Goal: Task Accomplishment & Management: Manage account settings

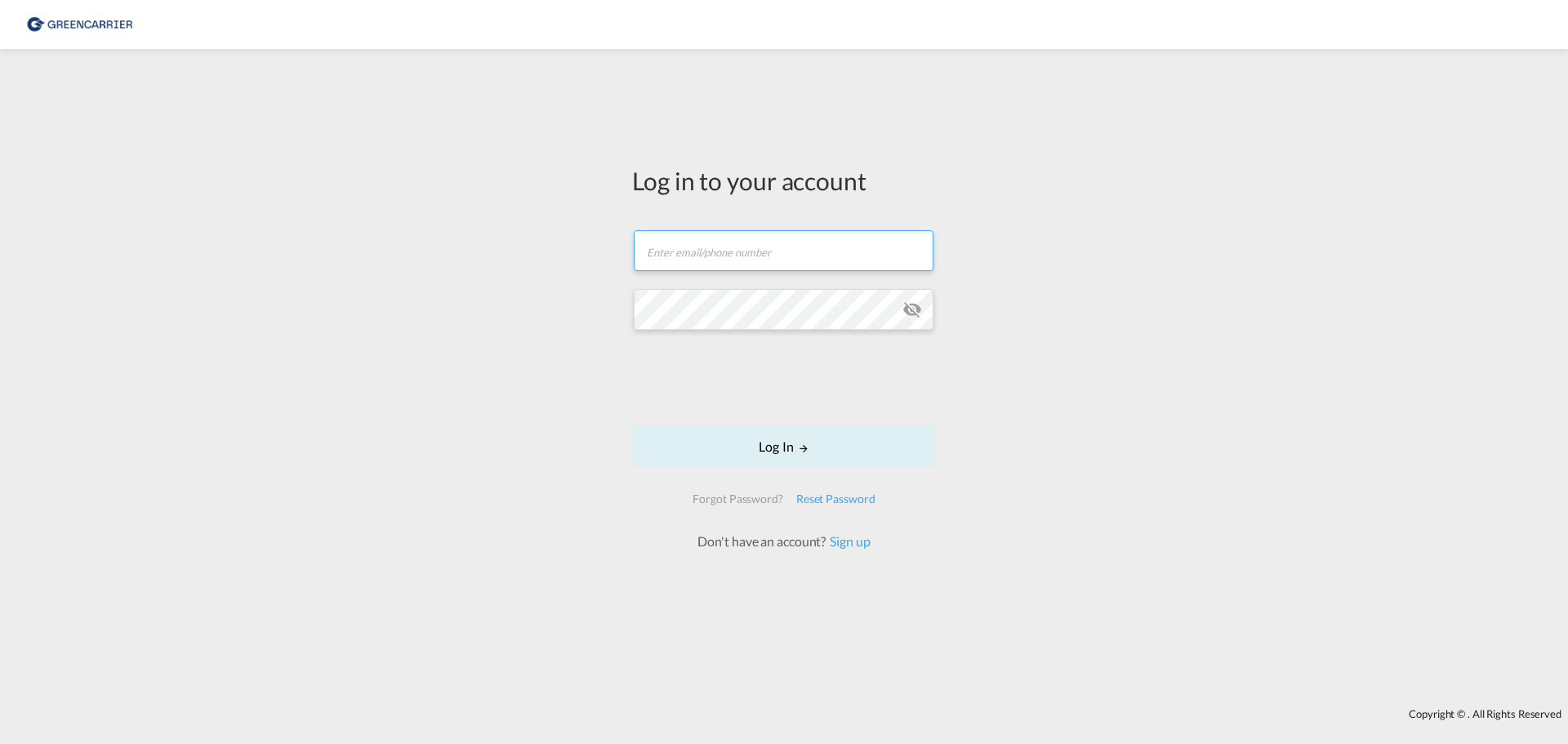
click at [702, 258] on input "text" at bounding box center [783, 250] width 300 height 41
type input "patrik.andresen@speedgroup.se"
click at [802, 437] on button "Log In" at bounding box center [784, 446] width 304 height 41
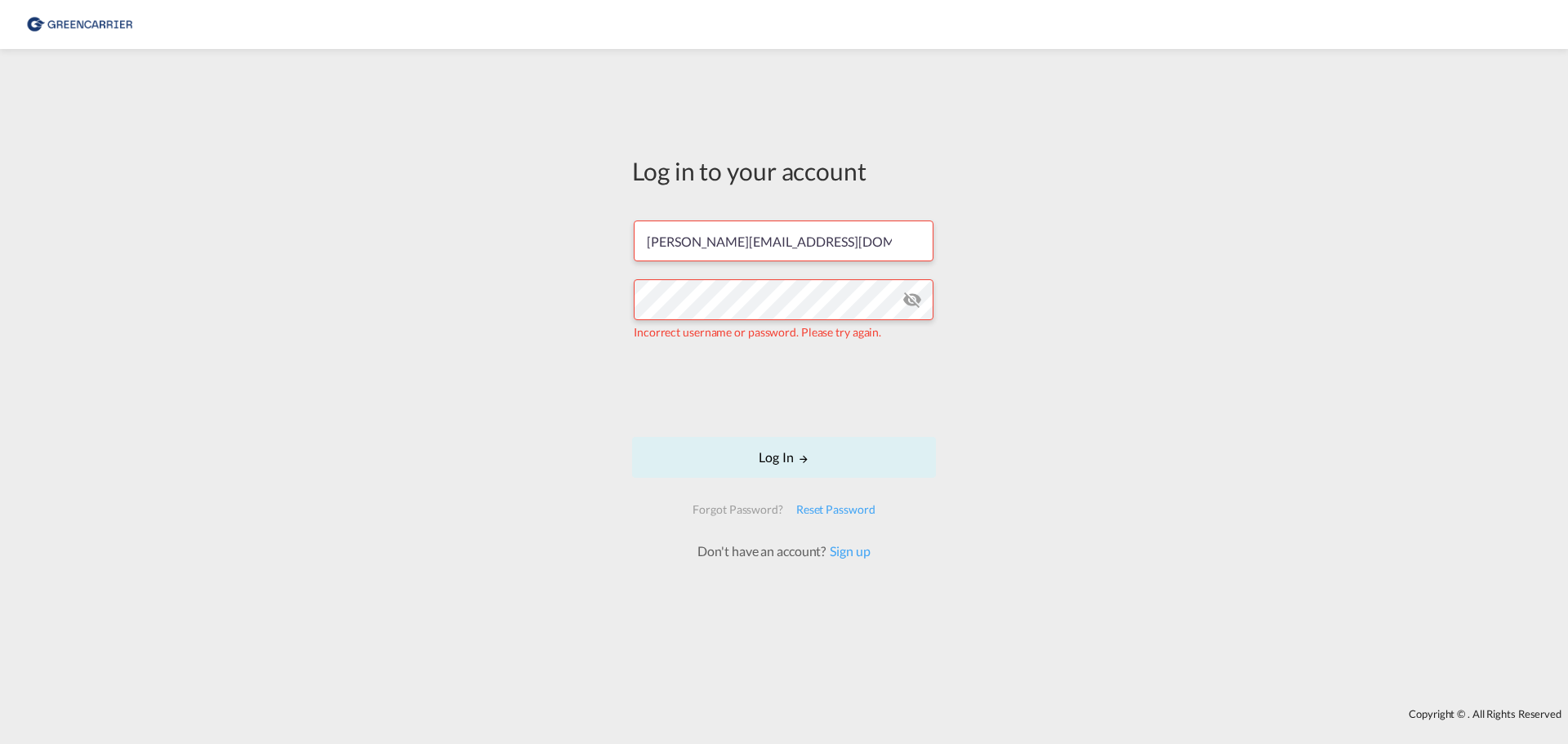
click at [908, 294] on md-icon "icon-eye-off" at bounding box center [912, 299] width 19 height 19
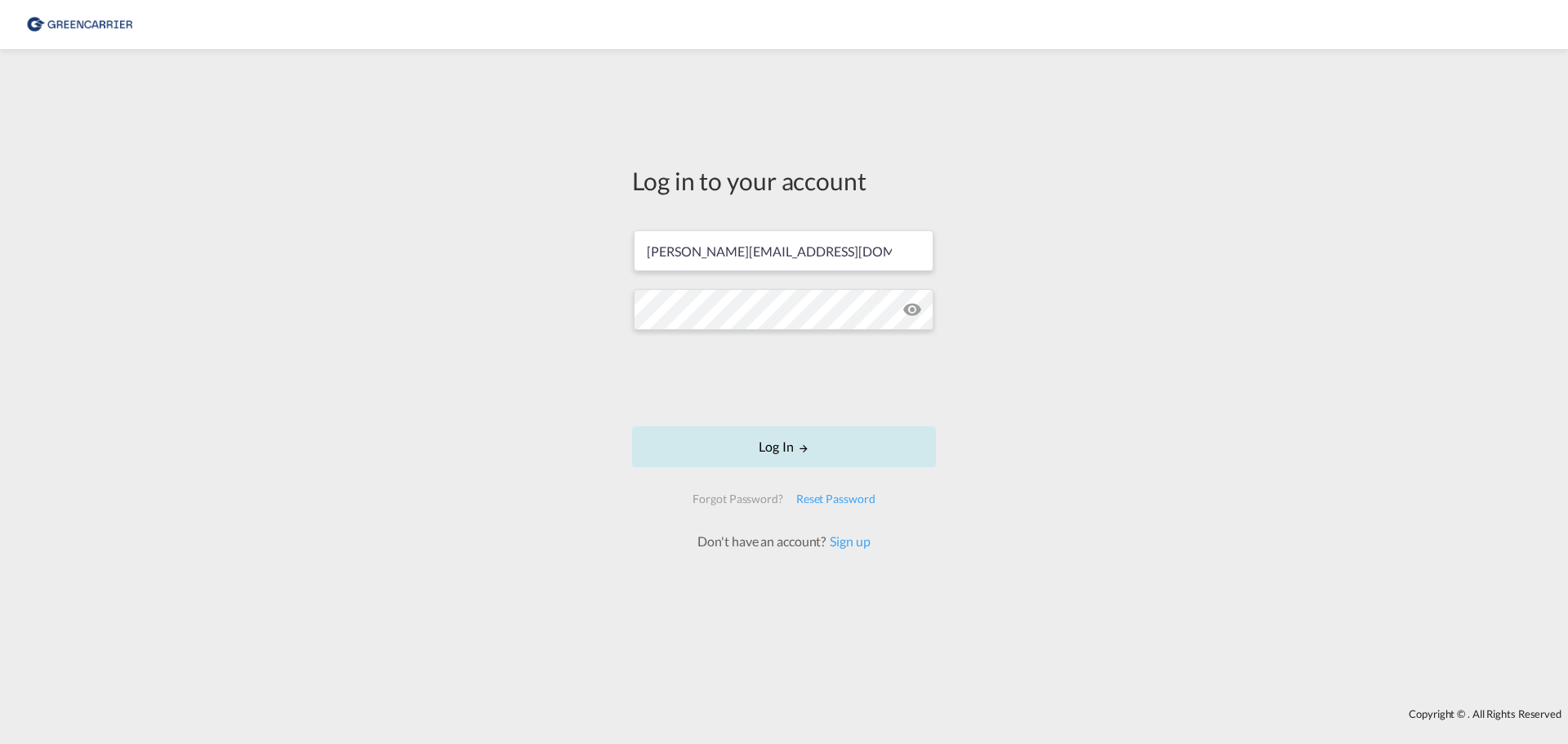
click at [798, 451] on md-icon "LOGIN" at bounding box center [803, 448] width 11 height 11
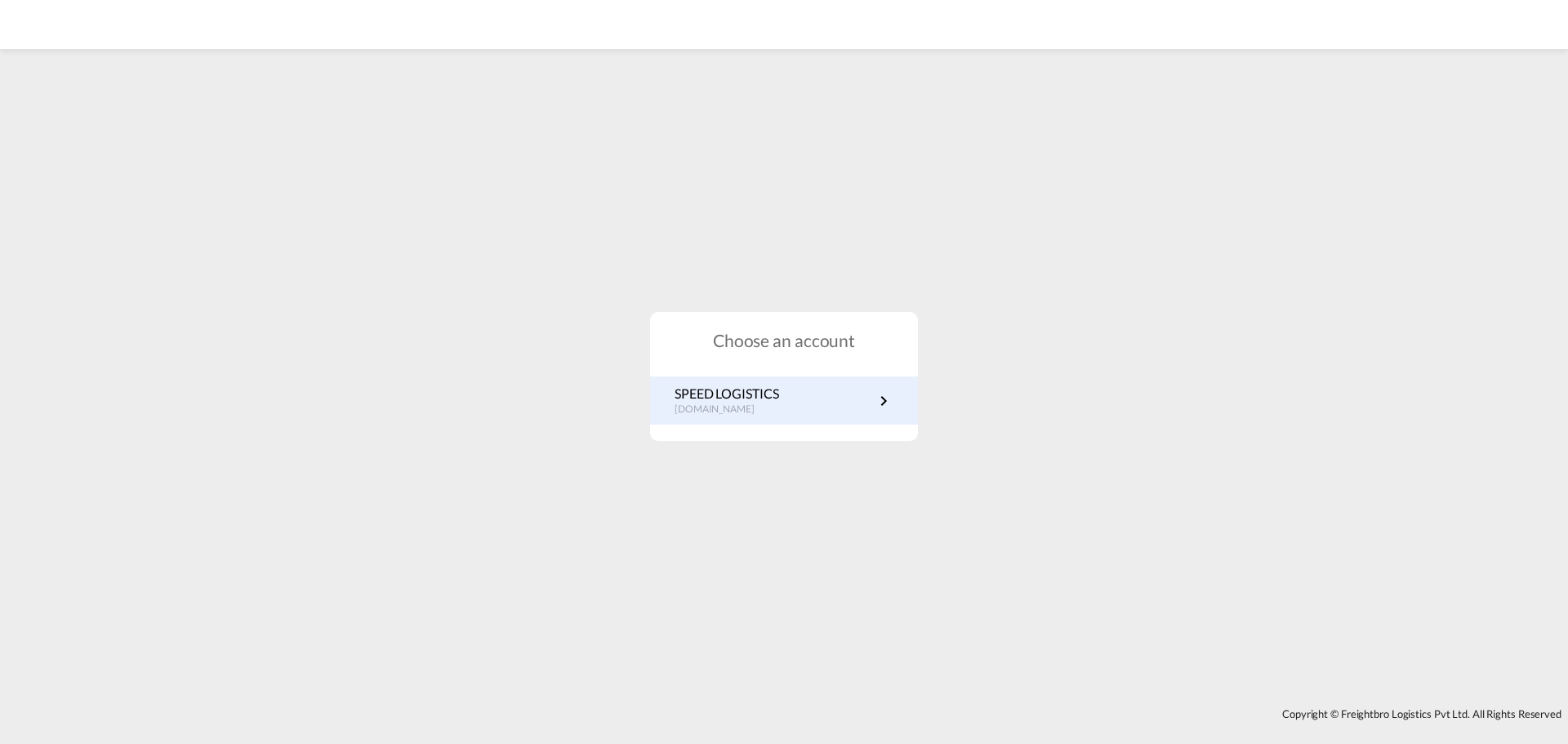
click at [756, 402] on p "se.portal.greencarrier.com" at bounding box center [727, 409] width 104 height 14
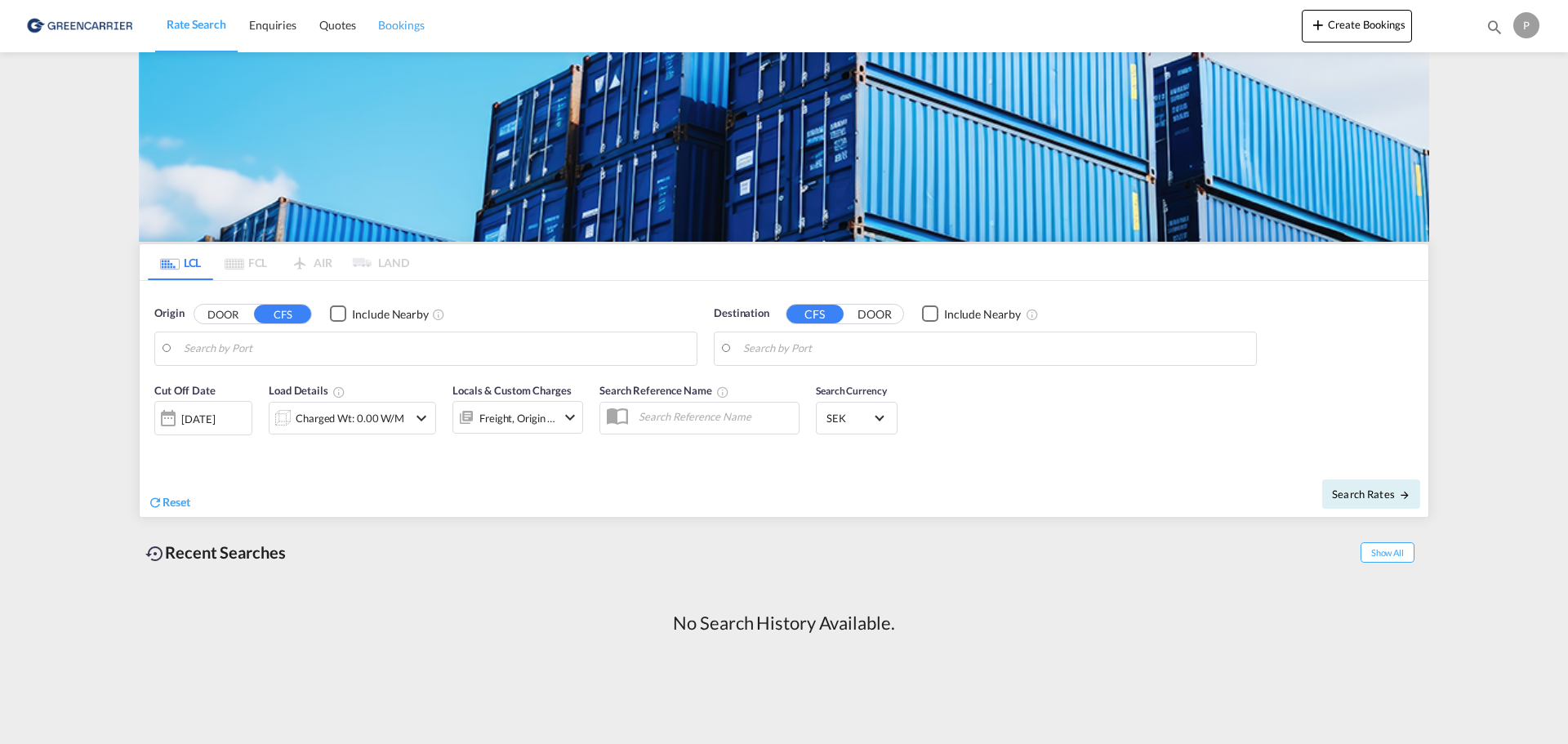
click at [400, 24] on span "Bookings" at bounding box center [400, 24] width 45 height 14
